Goal: Information Seeking & Learning: Learn about a topic

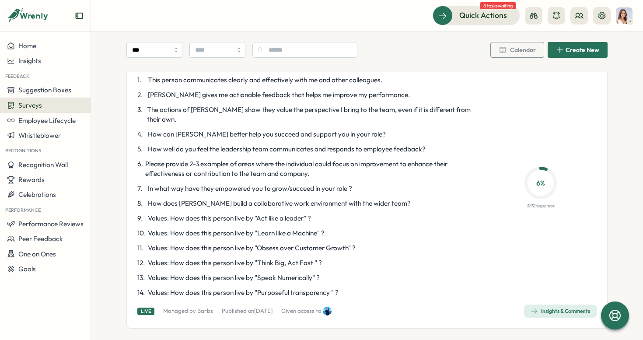
scroll to position [1424, 0]
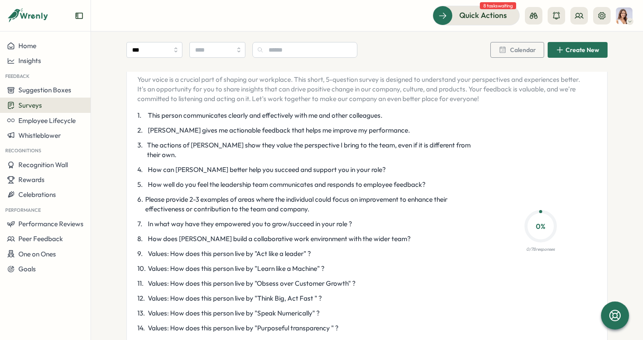
click at [292, 198] on span "Please provide 2-3 examples of areas where the individual could focus on improv…" at bounding box center [309, 204] width 328 height 19
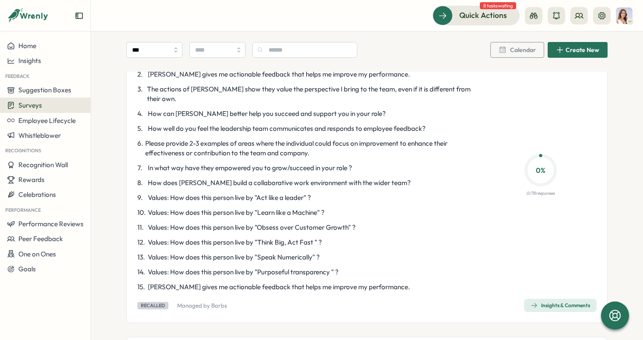
scroll to position [1126, 0]
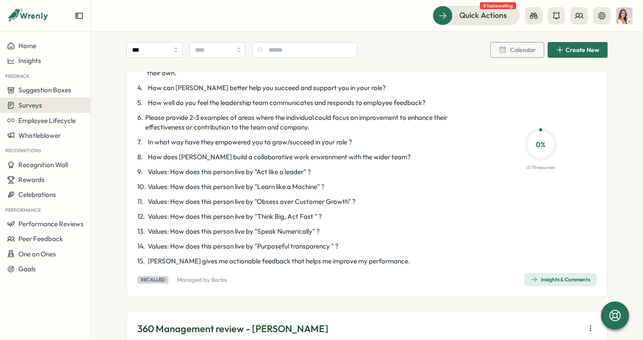
click at [541, 273] on button "Insights & Comments" at bounding box center [560, 279] width 73 height 13
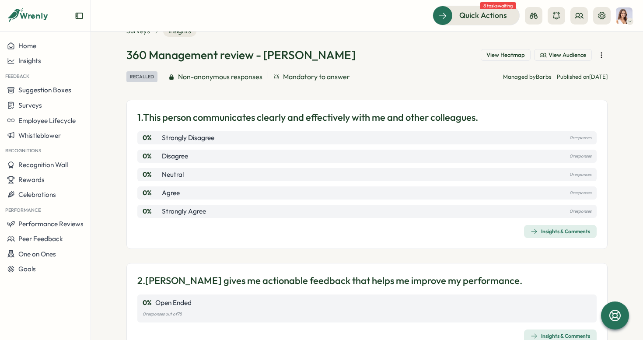
scroll to position [62, 0]
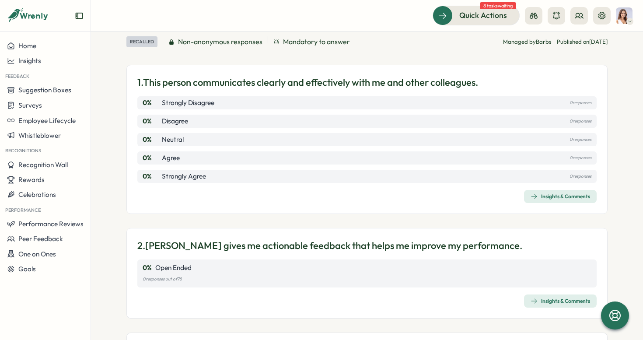
click at [550, 197] on div "Insights & Comments" at bounding box center [559, 196] width 59 height 7
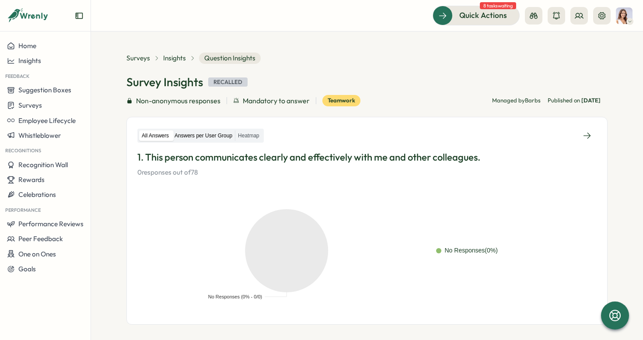
click at [216, 131] on label "Answers per User Group" at bounding box center [203, 135] width 63 height 11
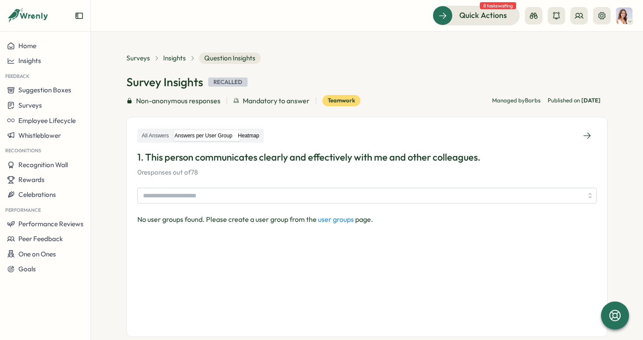
click at [259, 132] on label "Heatmap" at bounding box center [248, 135] width 27 height 11
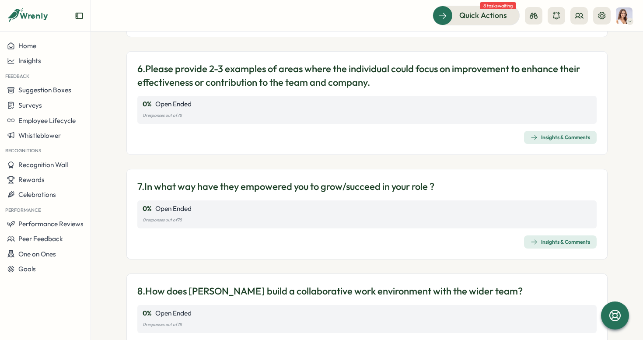
scroll to position [673, 0]
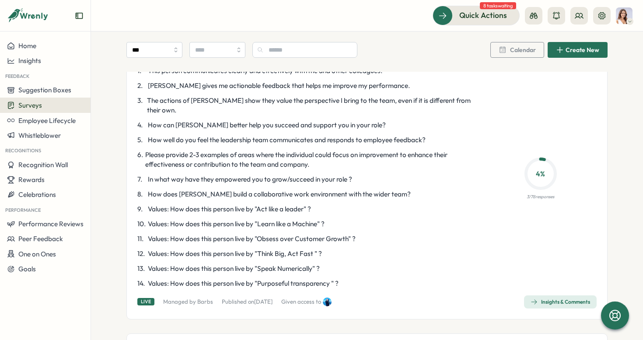
scroll to position [2131, 0]
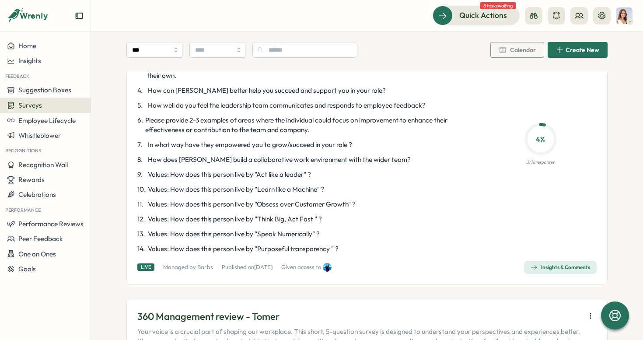
click at [563, 261] on span "Insights & Comments" at bounding box center [559, 267] width 59 height 12
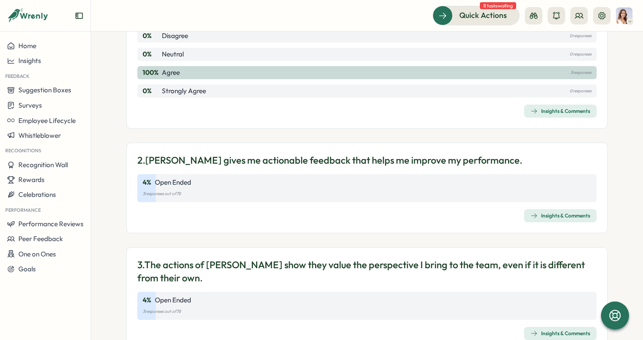
scroll to position [195, 0]
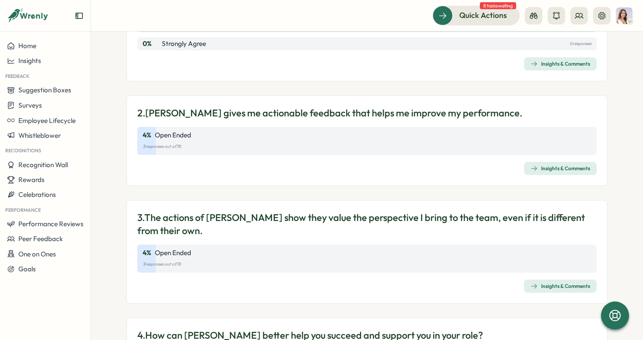
click at [544, 171] on span "Insights & Comments" at bounding box center [559, 168] width 59 height 12
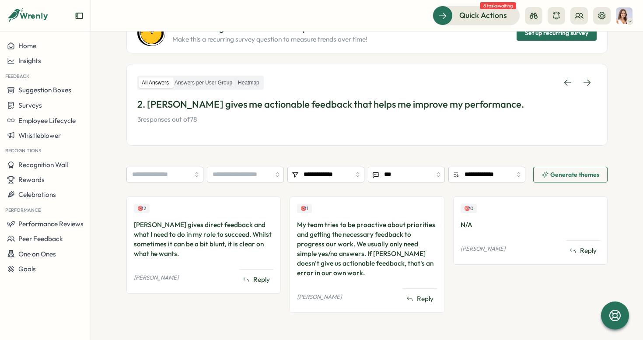
scroll to position [107, 0]
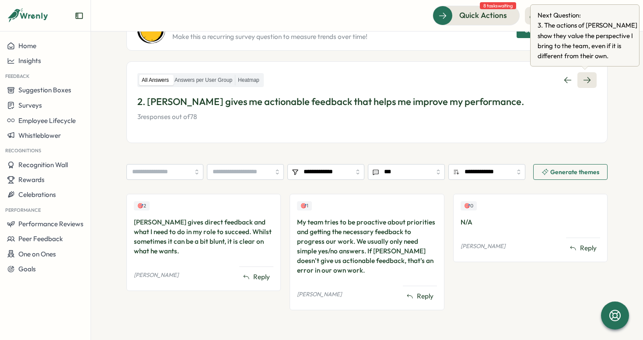
click at [581, 86] on link at bounding box center [586, 80] width 19 height 16
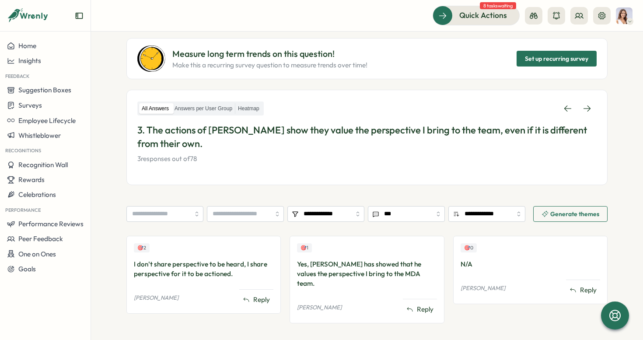
scroll to position [109, 0]
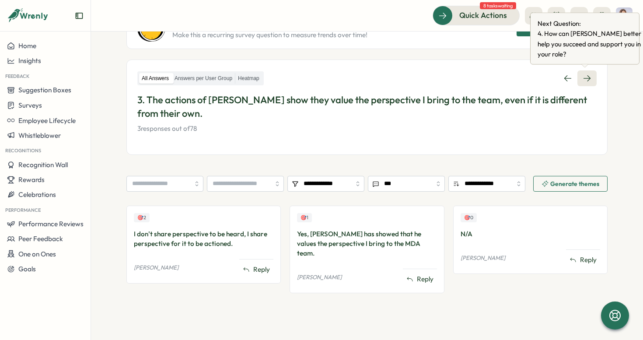
click at [590, 78] on link at bounding box center [586, 78] width 19 height 16
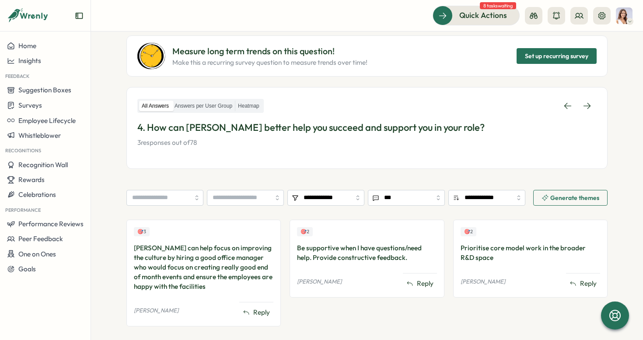
scroll to position [98, 0]
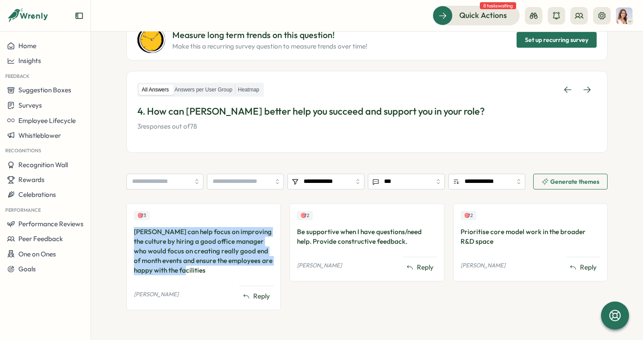
drag, startPoint x: 133, startPoint y: 232, endPoint x: 181, endPoint y: 273, distance: 63.7
click at [182, 272] on div "[PERSON_NAME] can help focus on improving the culture by hiring a good office m…" at bounding box center [204, 251] width 140 height 48
copy div "[PERSON_NAME] can help focus on improving the culture by hiring a good office m…"
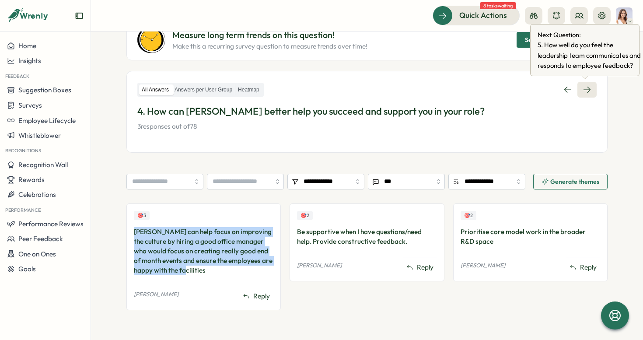
click at [584, 92] on icon at bounding box center [586, 89] width 9 height 9
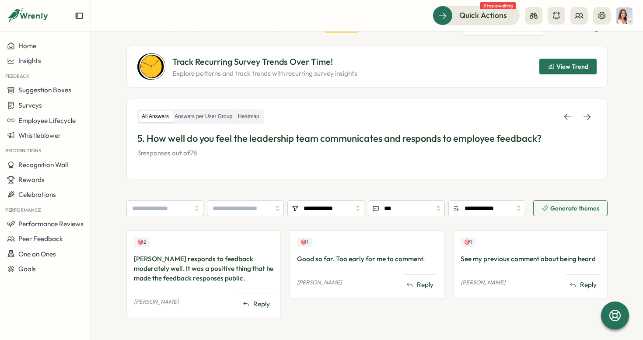
scroll to position [76, 0]
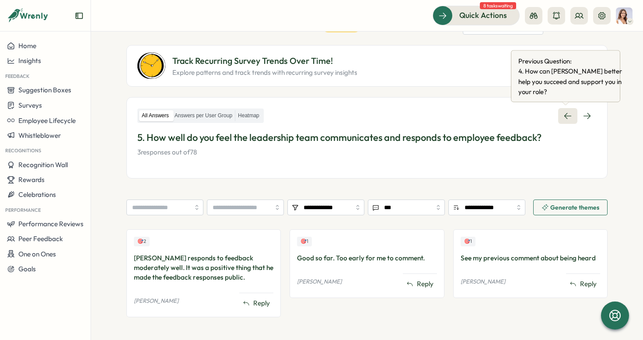
click at [559, 119] on link at bounding box center [567, 116] width 19 height 16
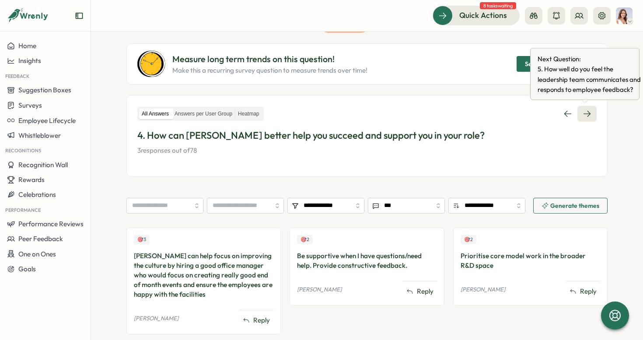
click at [591, 115] on link at bounding box center [586, 114] width 19 height 16
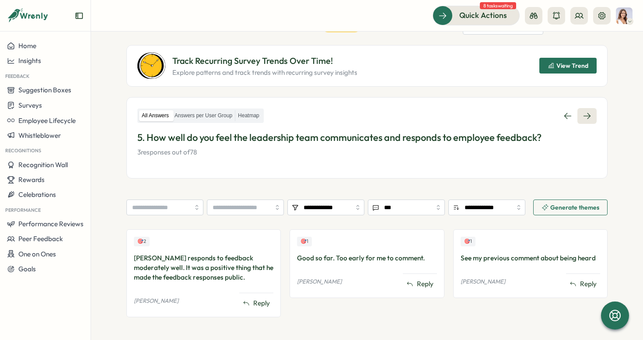
click at [584, 117] on icon at bounding box center [586, 116] width 9 height 9
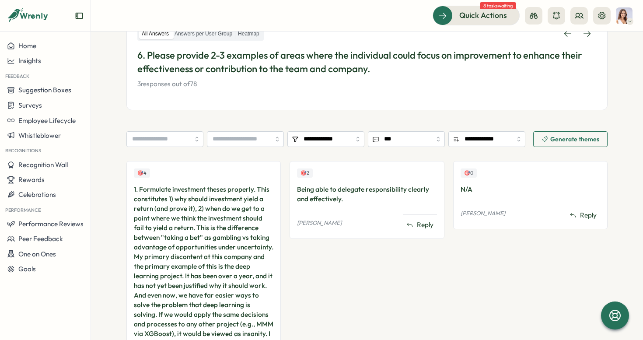
scroll to position [172, 0]
click at [588, 39] on link at bounding box center [586, 34] width 19 height 16
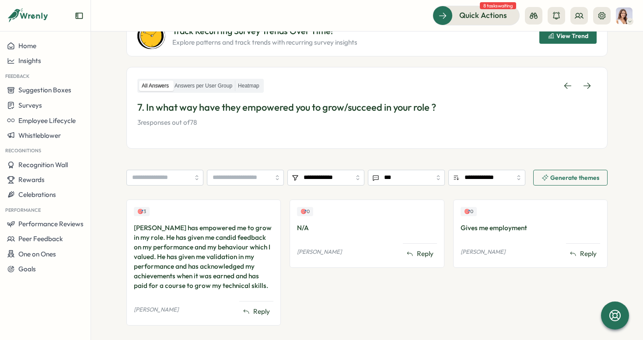
scroll to position [105, 0]
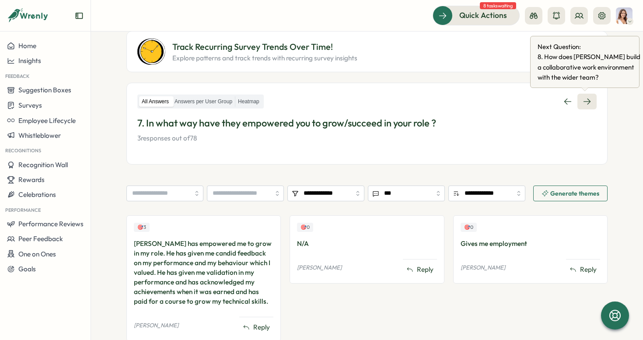
click at [585, 96] on link at bounding box center [586, 102] width 19 height 16
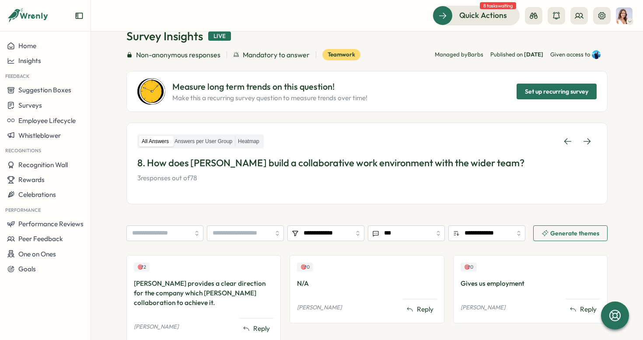
scroll to position [47, 0]
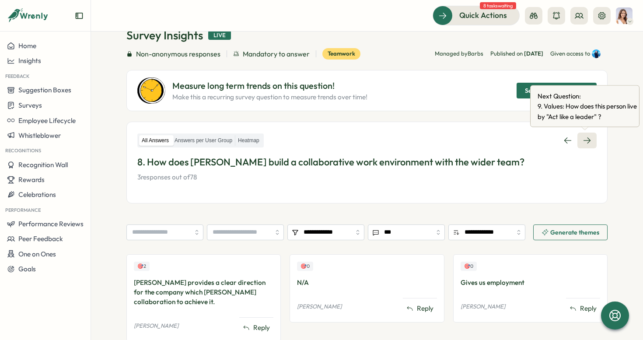
click at [579, 141] on link at bounding box center [586, 141] width 19 height 16
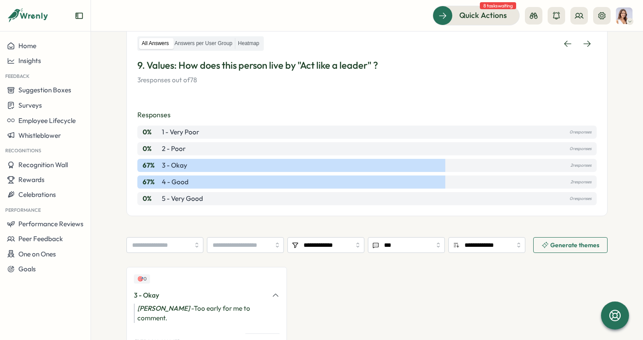
scroll to position [144, 0]
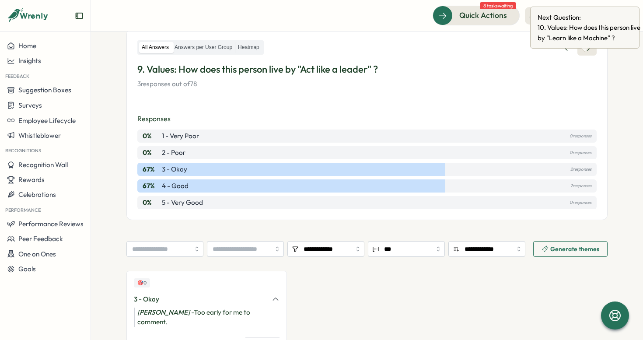
click at [583, 52] on icon at bounding box center [586, 47] width 9 height 9
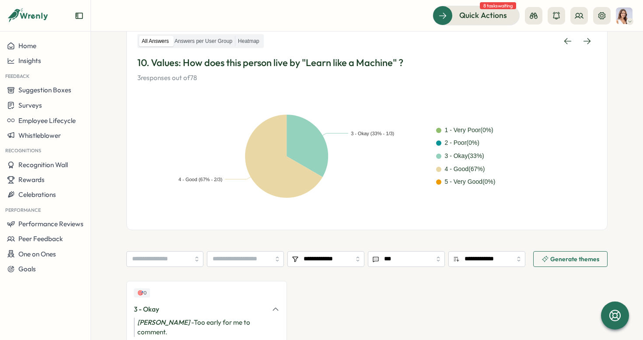
scroll to position [164, 0]
click at [590, 43] on link at bounding box center [586, 42] width 19 height 16
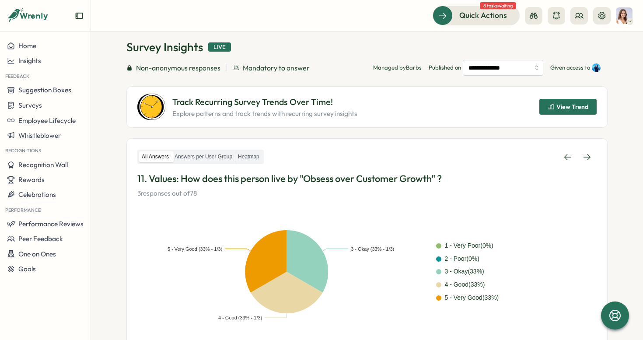
scroll to position [14, 0]
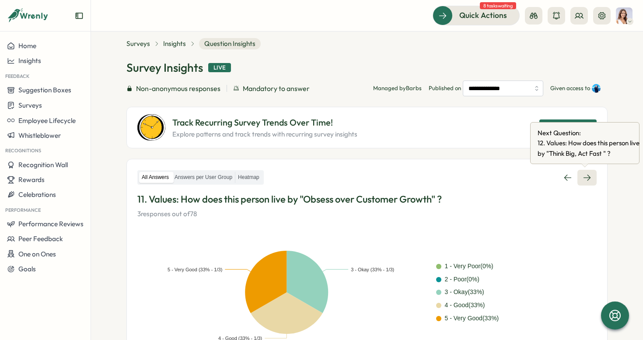
click at [585, 174] on icon at bounding box center [586, 177] width 9 height 9
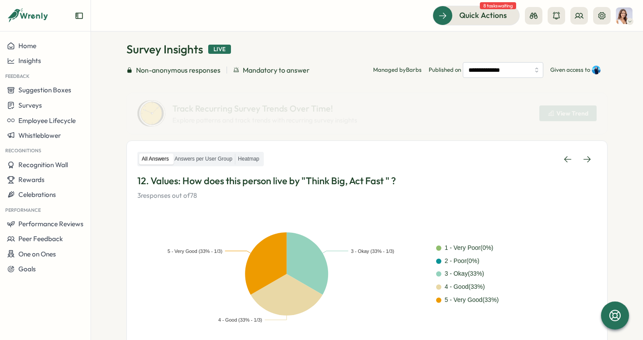
scroll to position [40, 0]
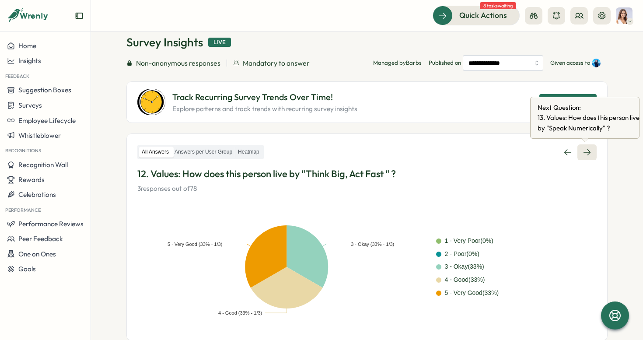
click at [587, 150] on icon at bounding box center [586, 152] width 9 height 9
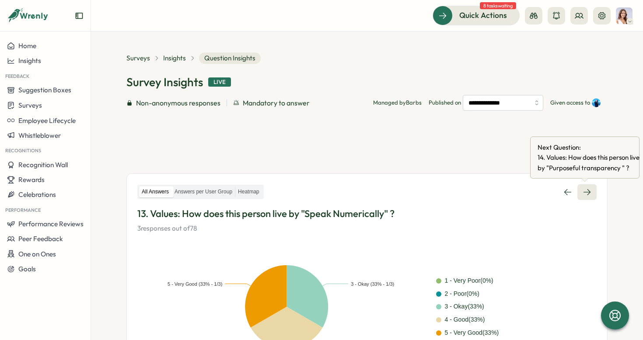
click at [587, 137] on div "Next Question: 14 . Values: How does this person live by "Purposeful transparen…" at bounding box center [584, 157] width 109 height 42
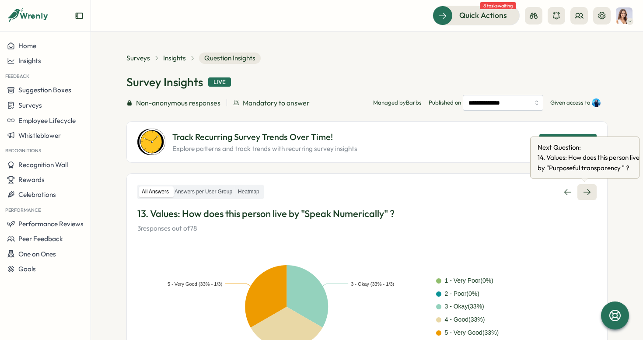
click at [589, 190] on link at bounding box center [586, 192] width 19 height 16
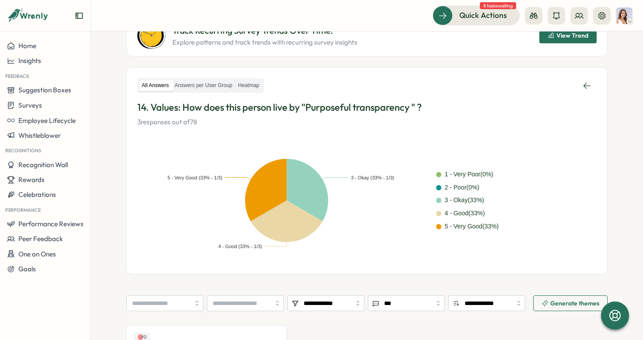
scroll to position [87, 0]
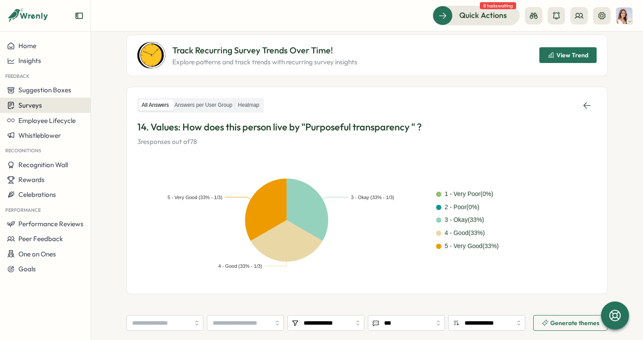
click at [38, 107] on span "Surveys" at bounding box center [30, 105] width 24 height 8
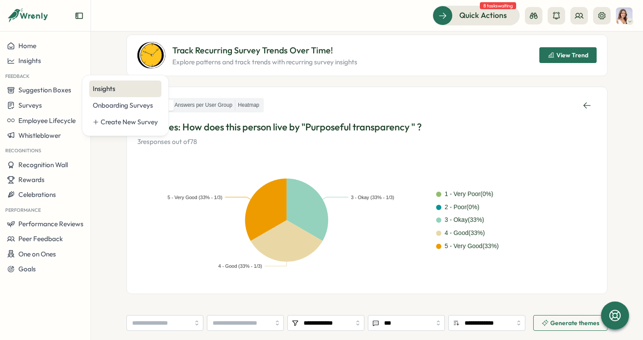
click at [151, 93] on div "Insights" at bounding box center [125, 89] width 65 height 10
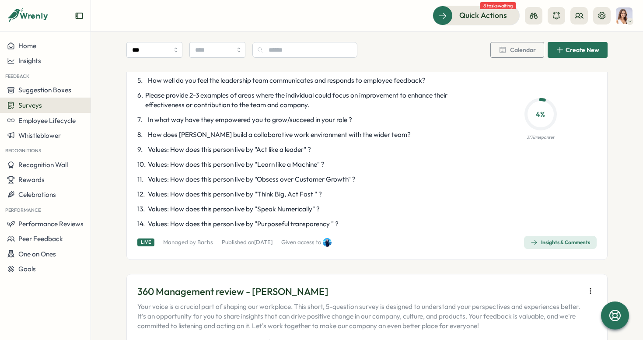
scroll to position [166, 0]
click at [562, 237] on span "Insights & Comments" at bounding box center [559, 242] width 59 height 12
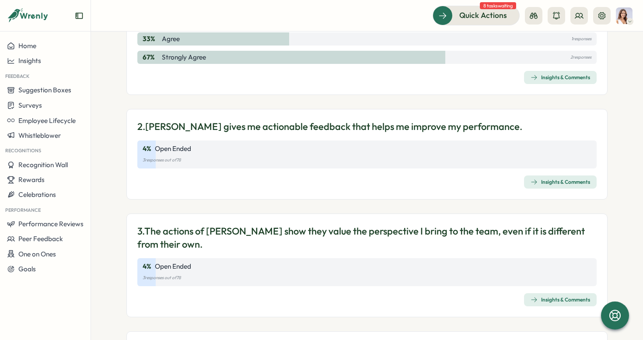
scroll to position [155, 0]
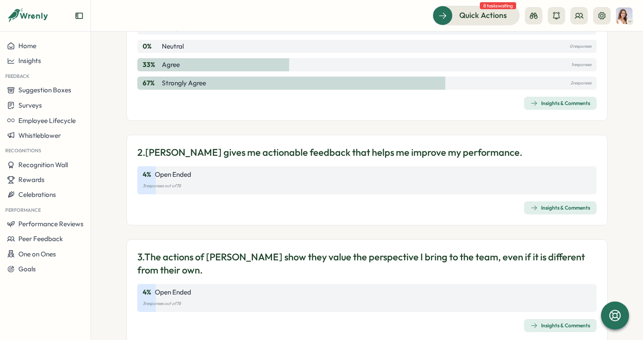
click at [548, 207] on div "Insights & Comments" at bounding box center [559, 207] width 59 height 7
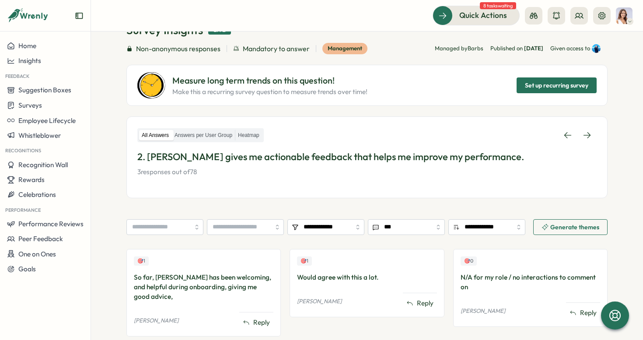
scroll to position [38, 0]
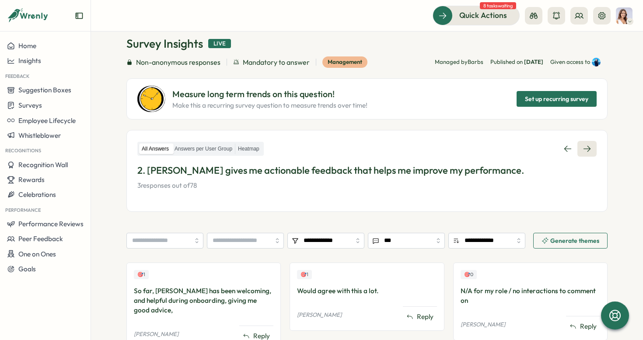
click at [588, 146] on icon at bounding box center [586, 148] width 9 height 9
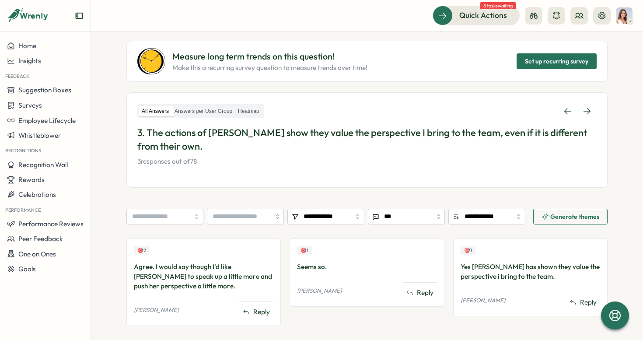
scroll to position [77, 0]
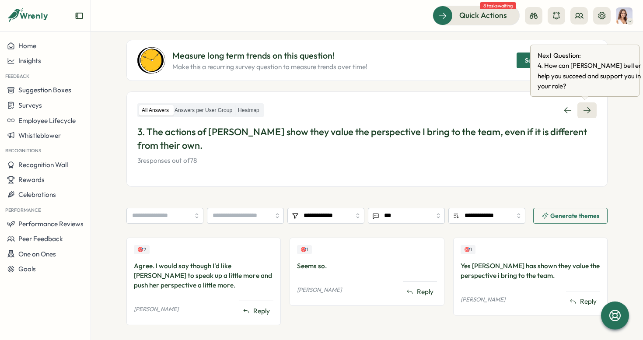
click at [577, 113] on link at bounding box center [586, 110] width 19 height 16
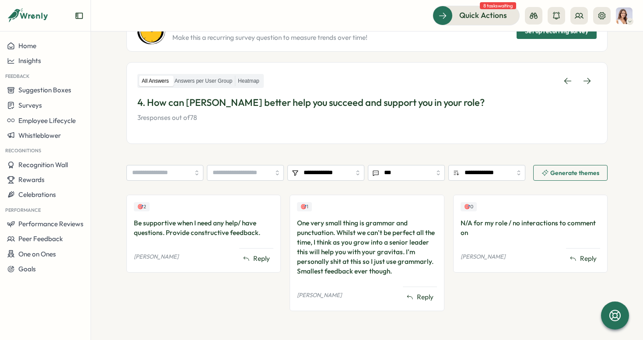
scroll to position [107, 0]
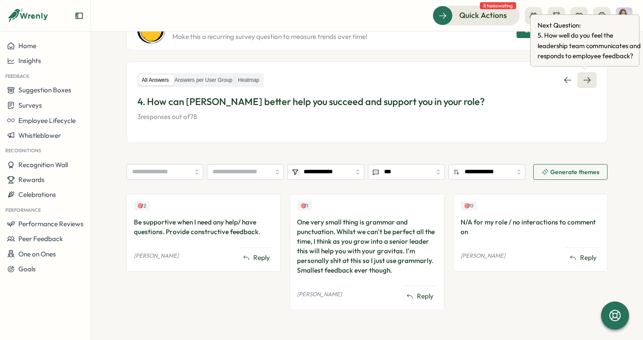
click at [587, 77] on icon at bounding box center [586, 80] width 9 height 9
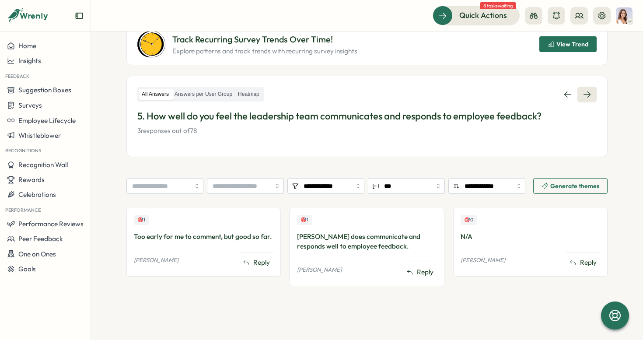
scroll to position [100, 0]
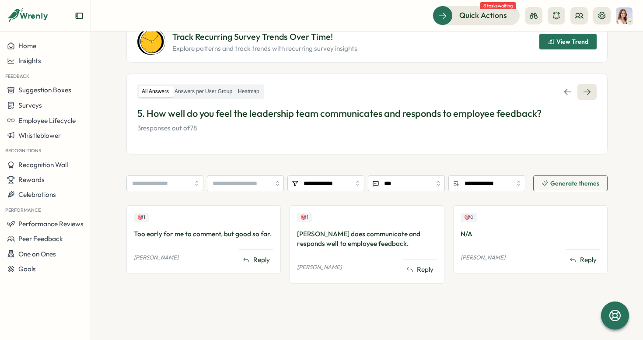
click at [584, 90] on icon at bounding box center [586, 91] width 9 height 9
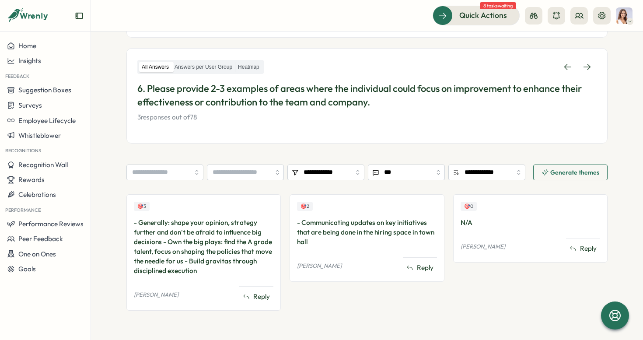
scroll to position [140, 0]
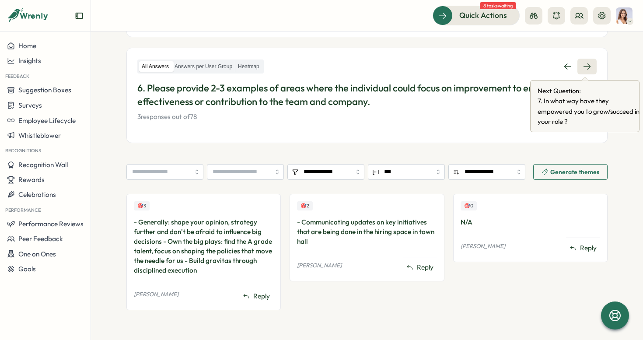
click at [586, 71] on icon at bounding box center [586, 66] width 9 height 9
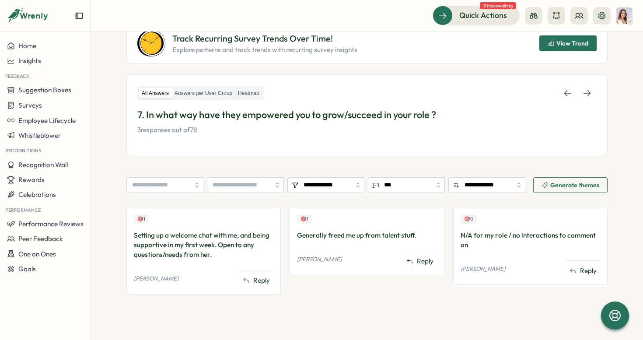
scroll to position [115, 0]
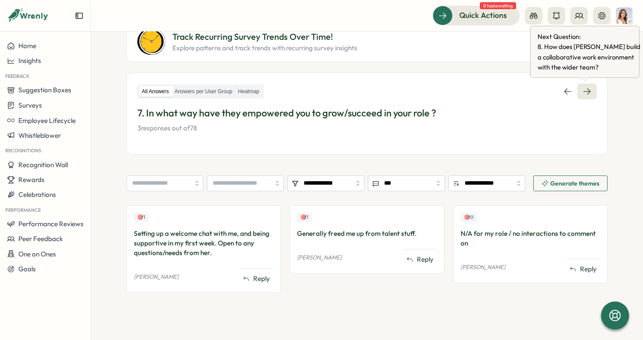
click at [590, 90] on link at bounding box center [586, 92] width 19 height 16
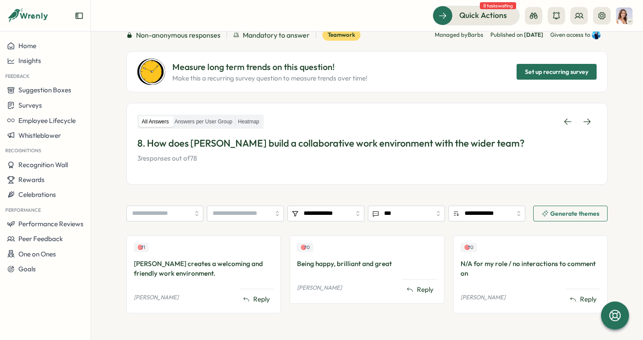
scroll to position [71, 0]
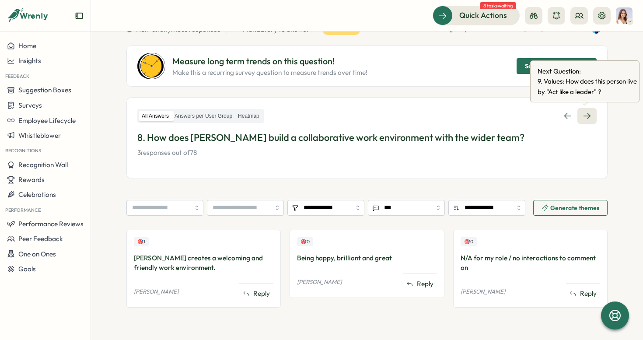
click at [589, 116] on link at bounding box center [586, 116] width 19 height 16
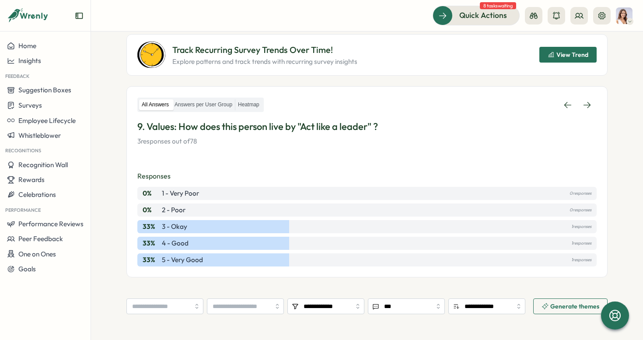
scroll to position [3, 0]
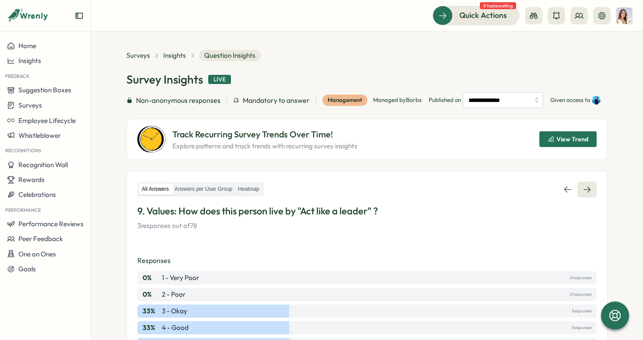
click at [587, 192] on icon at bounding box center [586, 189] width 7 height 6
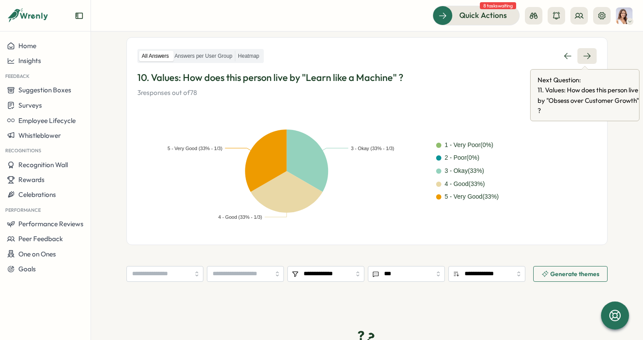
scroll to position [150, 0]
click at [585, 59] on link at bounding box center [586, 57] width 19 height 16
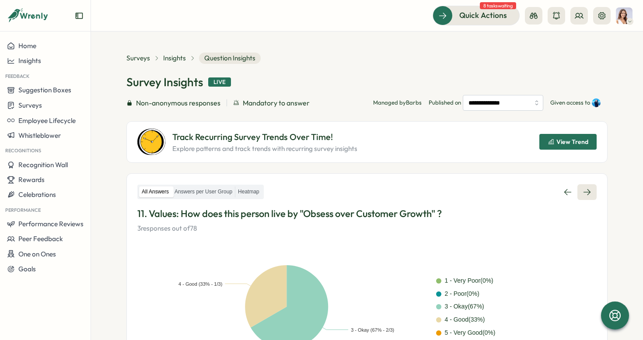
click at [586, 186] on link at bounding box center [586, 192] width 19 height 16
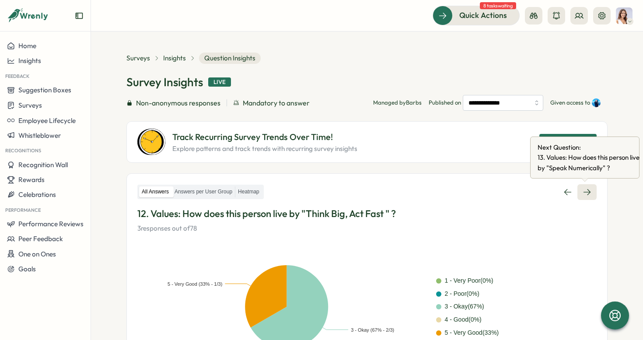
click at [587, 188] on icon at bounding box center [586, 192] width 9 height 9
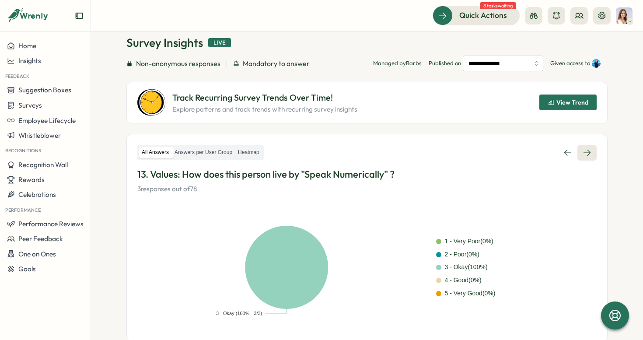
scroll to position [38, 0]
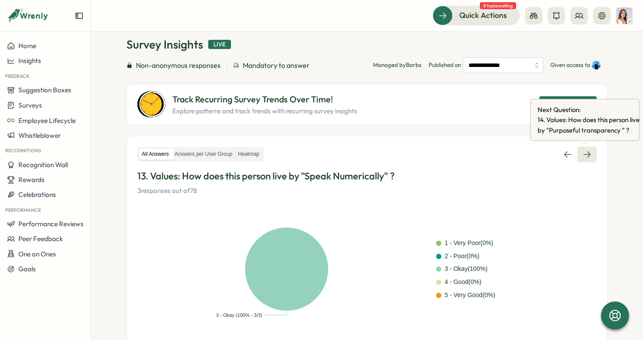
click at [586, 155] on icon at bounding box center [586, 154] width 9 height 9
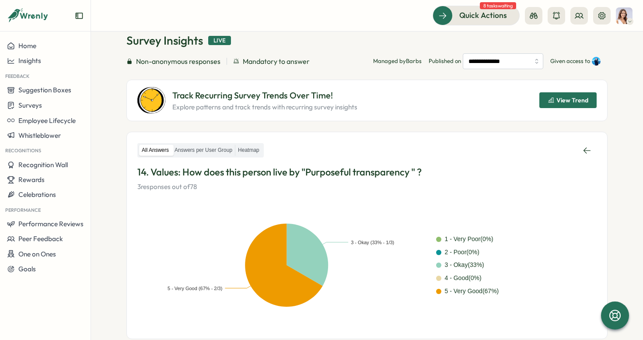
scroll to position [42, 0]
